Goal: Communication & Community: Answer question/provide support

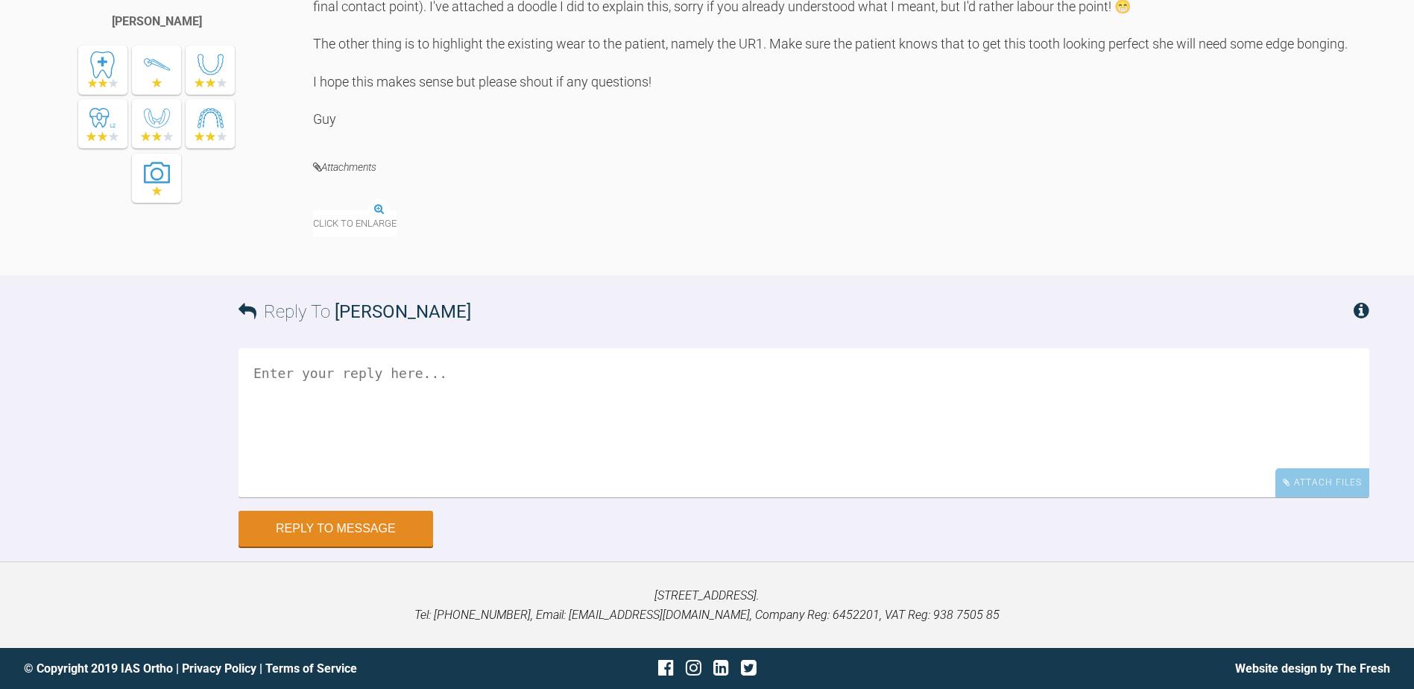
scroll to position [4222, 0]
click at [312, 386] on textarea at bounding box center [804, 423] width 1131 height 149
click at [332, 497] on textarea at bounding box center [804, 422] width 1131 height 149
click at [303, 448] on textarea "Hi Gut th" at bounding box center [804, 422] width 1131 height 149
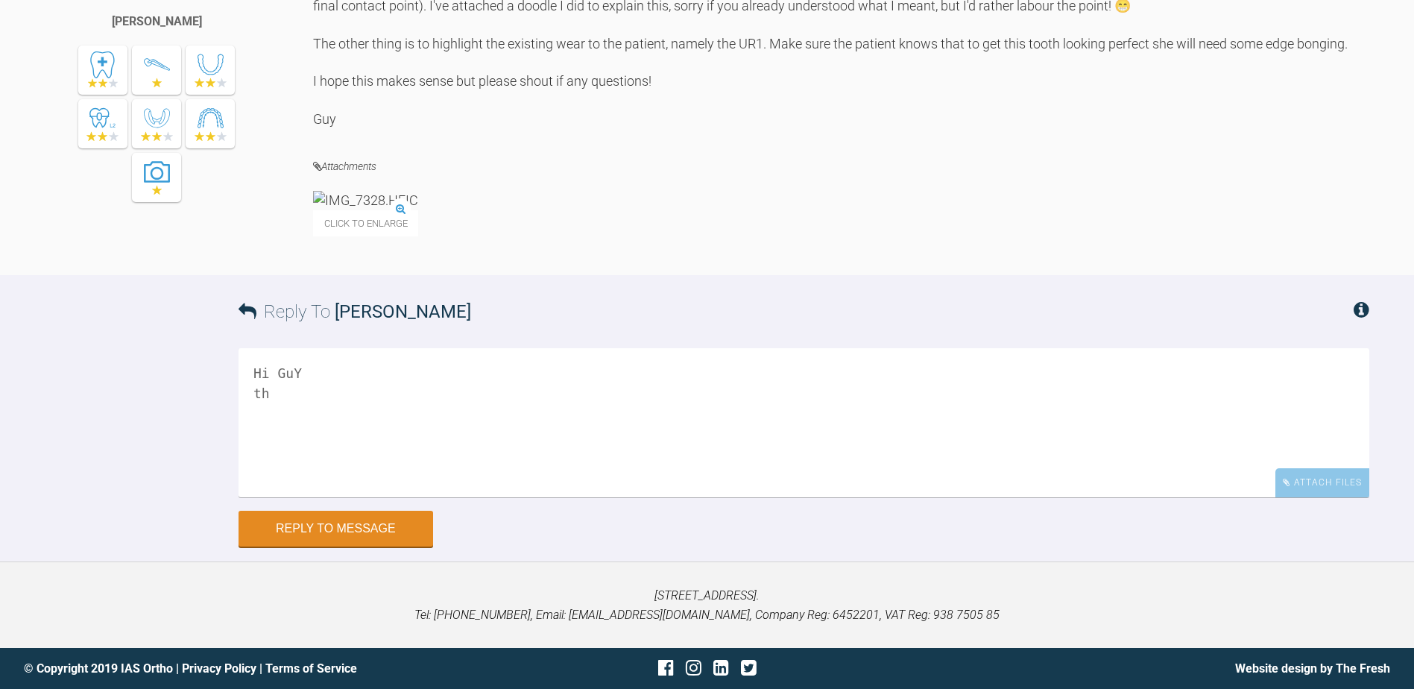
drag, startPoint x: 272, startPoint y: 469, endPoint x: 254, endPoint y: 473, distance: 18.4
click at [254, 473] on textarea "Hi GuY th" at bounding box center [804, 422] width 1131 height 149
click at [307, 451] on textarea "Hi GuY th" at bounding box center [804, 422] width 1131 height 149
drag, startPoint x: 277, startPoint y: 473, endPoint x: 251, endPoint y: 478, distance: 26.6
click at [251, 478] on textarea "Hi [PERSON_NAME]" at bounding box center [804, 422] width 1131 height 149
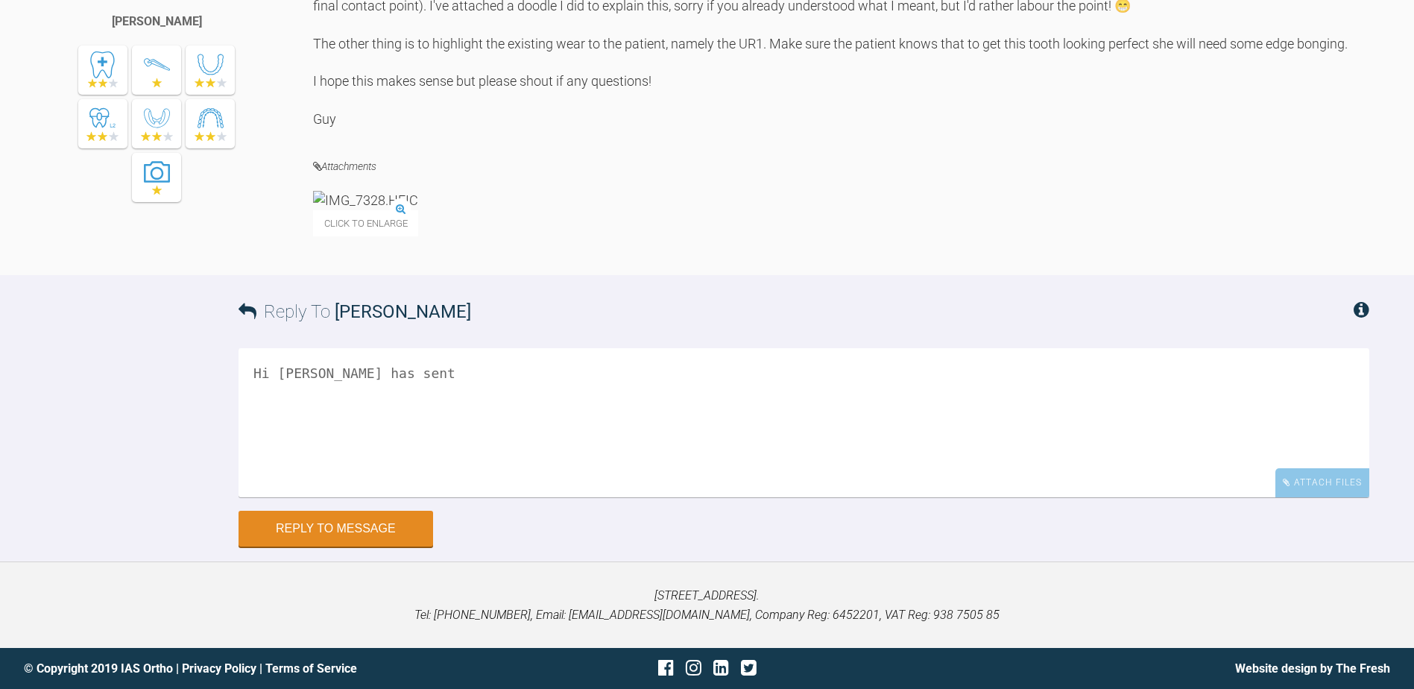
click at [277, 467] on textarea "Hi [PERSON_NAME] has sent" at bounding box center [804, 422] width 1131 height 149
click at [374, 467] on textarea "Hi Guy The lab has sent" at bounding box center [804, 422] width 1131 height 149
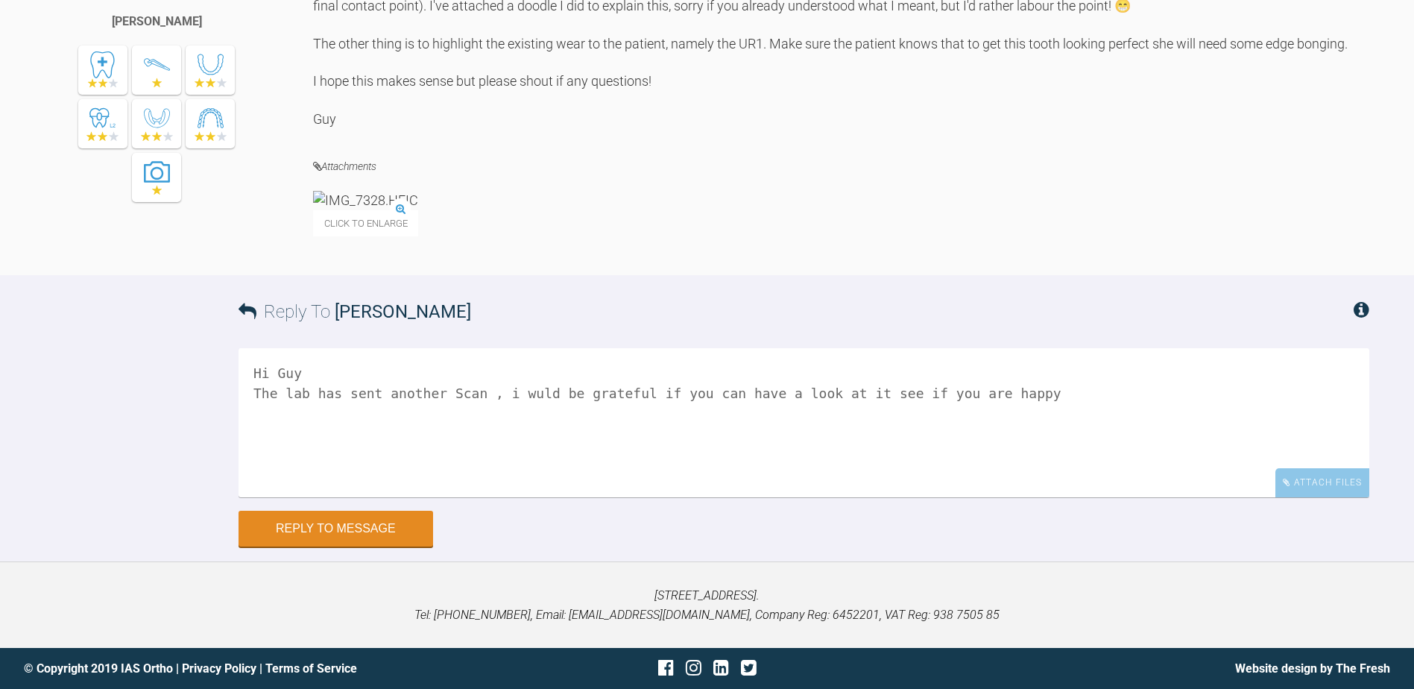
click at [497, 466] on textarea "Hi Guy The lab has sent another Scan , i wuld be grateful if you can have a loo…" at bounding box center [804, 422] width 1131 height 149
click at [1001, 461] on textarea "Hi Guy The lab has sent another Scan , I wuld be grateful if you can have a loo…" at bounding box center [804, 422] width 1131 height 149
click at [1218, 470] on textarea "Hi [PERSON_NAME] The lab has sent another Scan , I would be grateful if you can…" at bounding box center [804, 422] width 1131 height 149
click at [1118, 470] on textarea "Hi [PERSON_NAME] The lab has sent another Scan , I would be grateful if you can…" at bounding box center [804, 422] width 1131 height 149
click at [1210, 468] on textarea "Hi [PERSON_NAME] The lab has sent another Scan , I would be grateful if you can…" at bounding box center [804, 422] width 1131 height 149
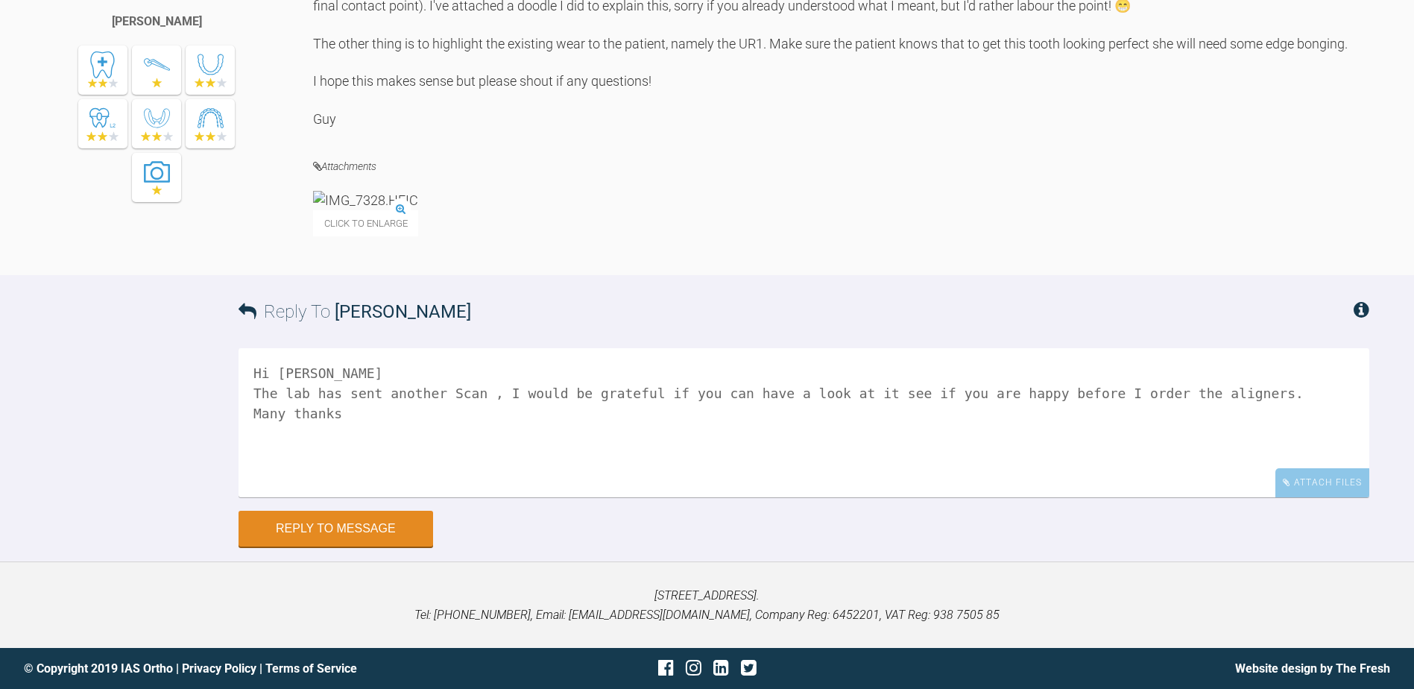
click at [1239, 468] on textarea "Hi [PERSON_NAME] The lab has sent another Scan , I would be grateful if you can…" at bounding box center [804, 422] width 1131 height 149
click at [842, 467] on textarea "Hi [PERSON_NAME] The lab has sent another Scan , I would be grateful if you can…" at bounding box center [804, 422] width 1131 height 149
type textarea "Hi [PERSON_NAME] The lab has sent another Scan , I would be grateful if you can…"
click at [325, 548] on button "Reply to Message" at bounding box center [336, 530] width 195 height 36
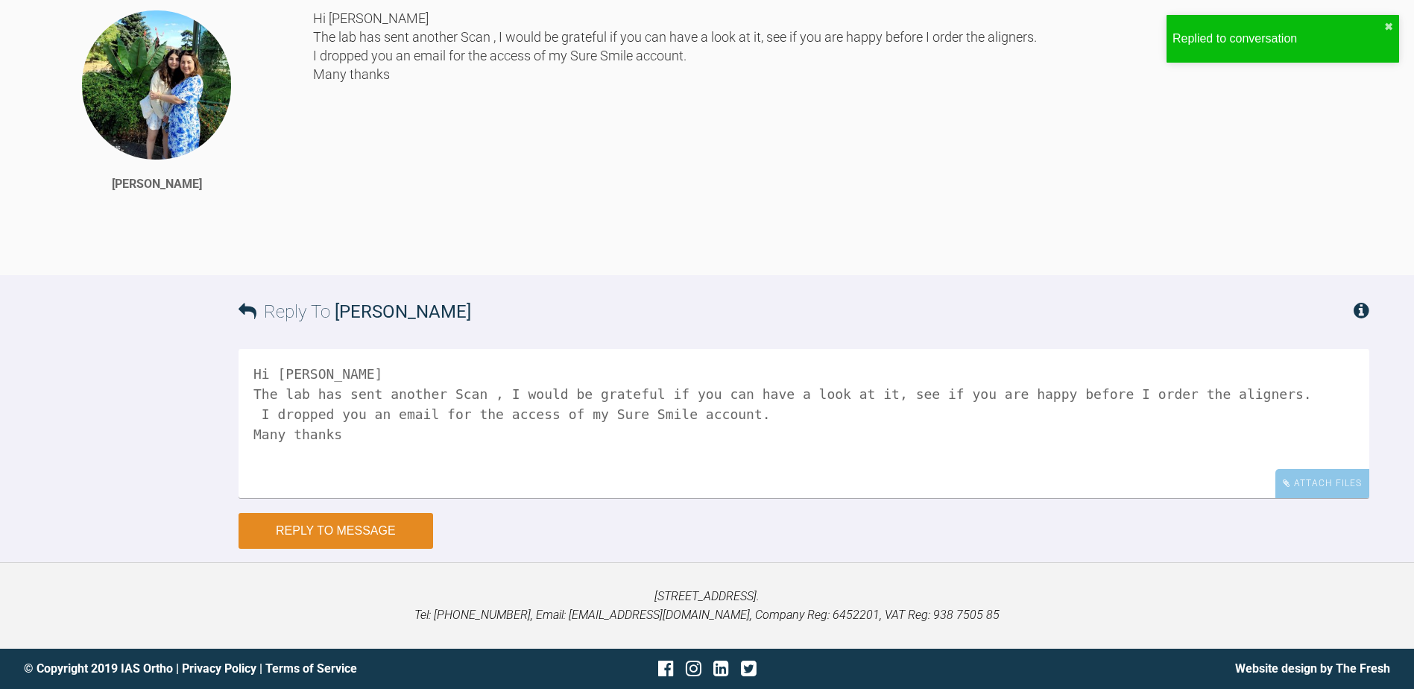
scroll to position [4629, 0]
